Goal: Transaction & Acquisition: Purchase product/service

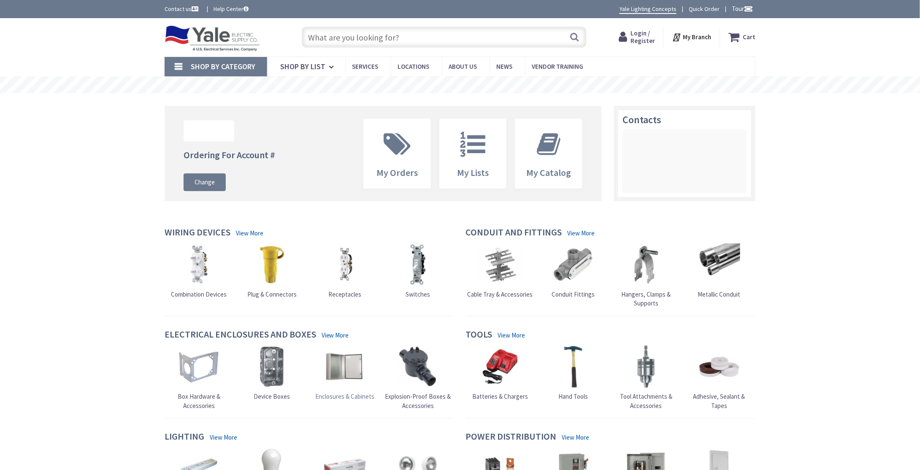
type input "[GEOGRAPHIC_DATA], [GEOGRAPHIC_DATA]"
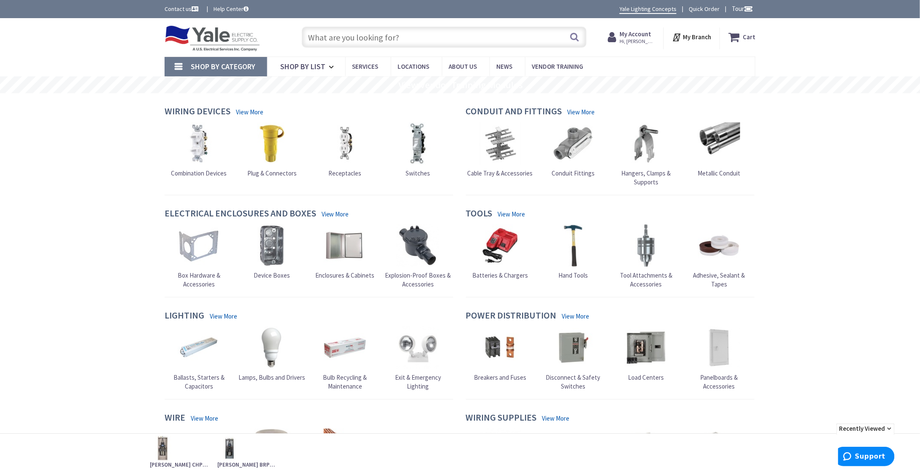
scroll to position [127, 0]
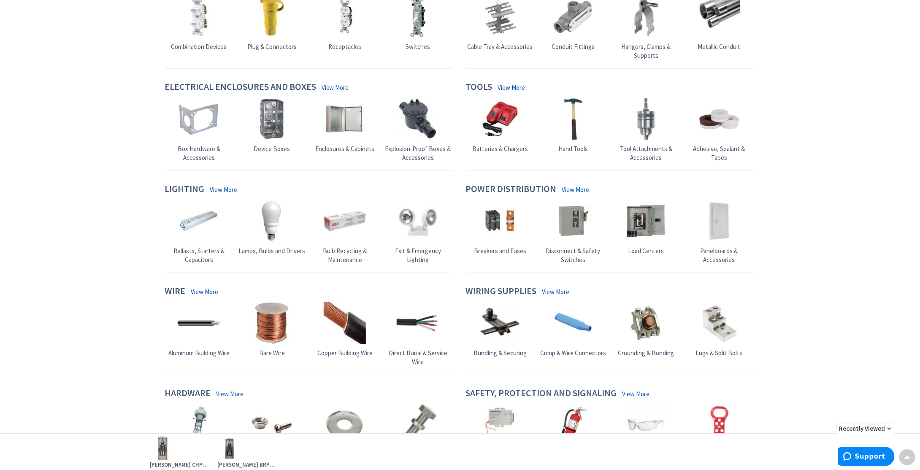
click at [641, 249] on span "Load Centers" at bounding box center [646, 251] width 36 height 8
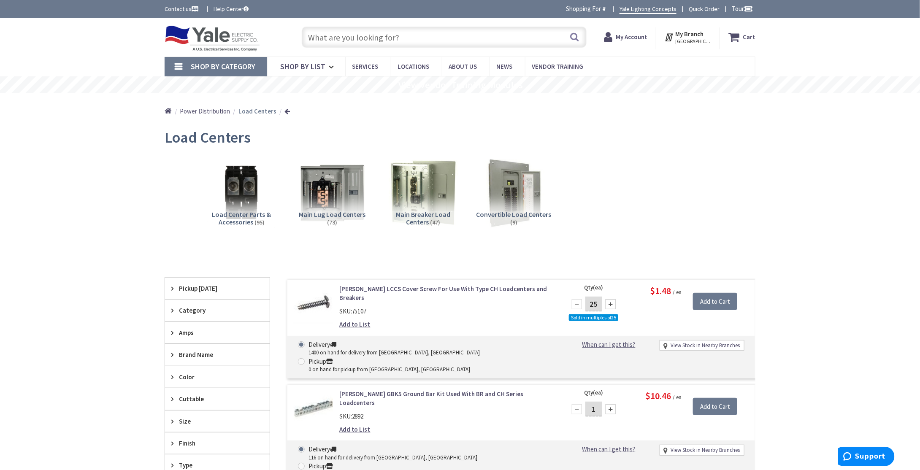
click at [429, 214] on span "Main Breaker Load Centers" at bounding box center [423, 218] width 54 height 16
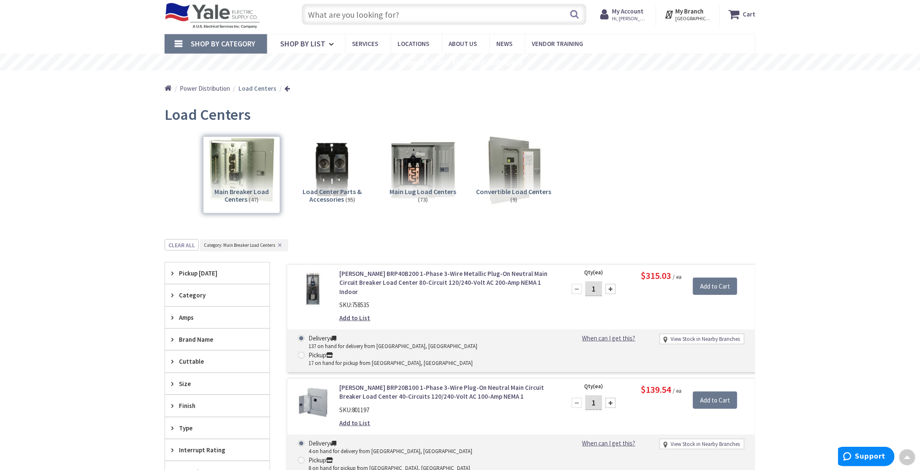
scroll to position [8, 0]
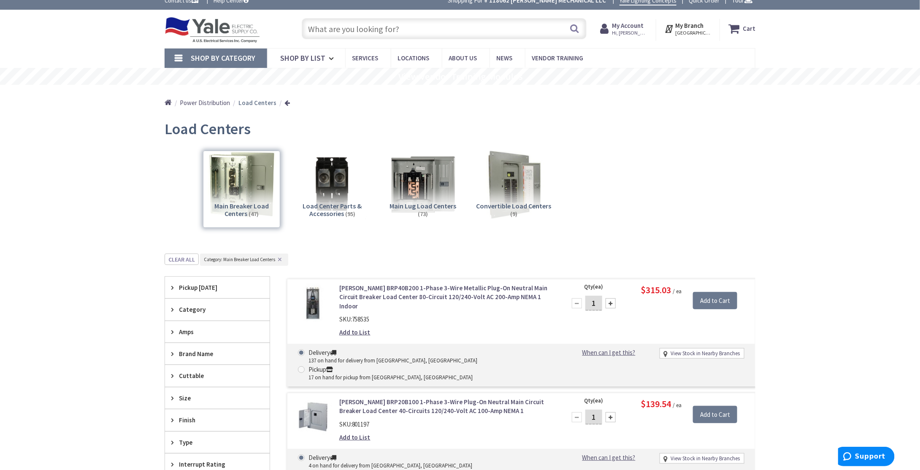
click at [366, 26] on input "text" at bounding box center [444, 28] width 285 height 21
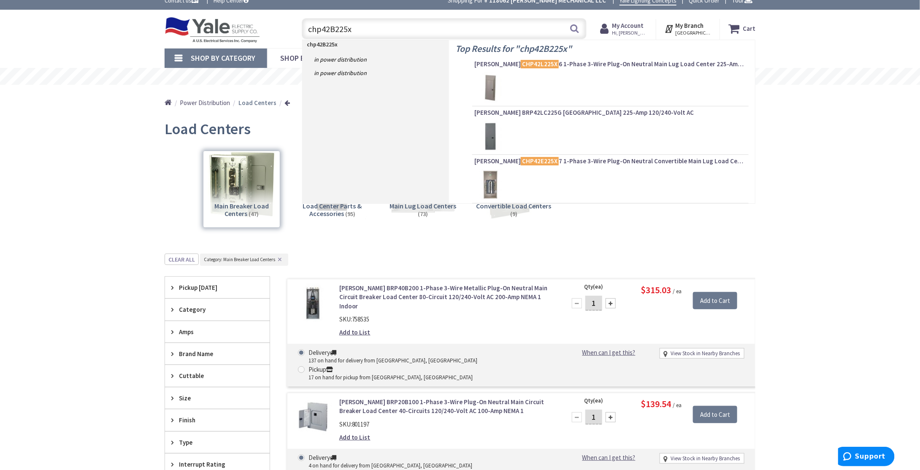
type input "chp42B225x7"
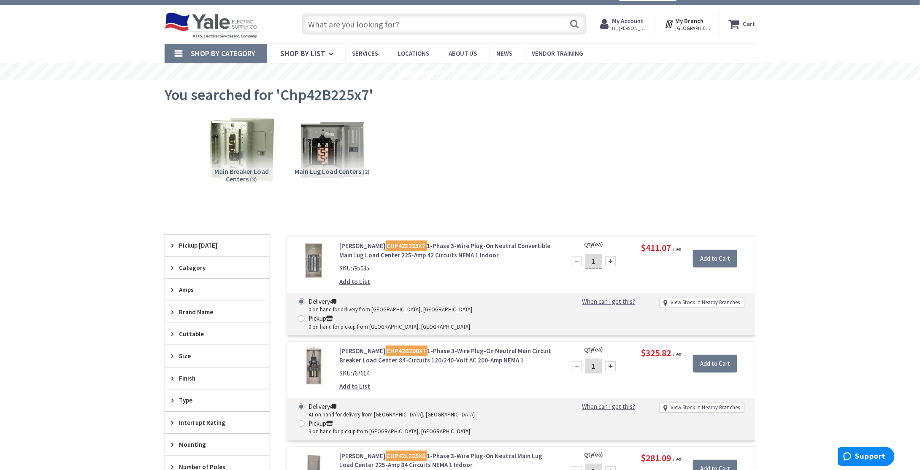
scroll to position [84, 0]
